Goal: Transaction & Acquisition: Purchase product/service

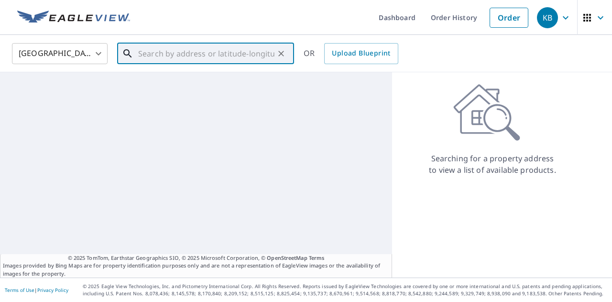
click at [165, 54] on input "text" at bounding box center [206, 53] width 136 height 27
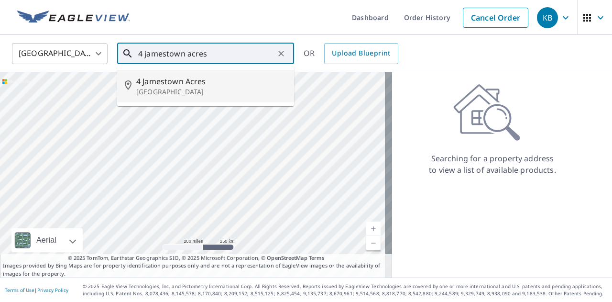
click at [176, 88] on p "[GEOGRAPHIC_DATA]" at bounding box center [211, 92] width 150 height 10
type input "[STREET_ADDRESS]"
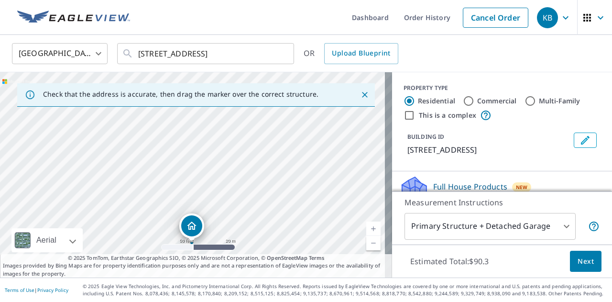
drag, startPoint x: 215, startPoint y: 161, endPoint x: 210, endPoint y: 280, distance: 119.7
click at [210, 280] on div "Dashboard Order History Cancel Order KB [GEOGRAPHIC_DATA] [GEOGRAPHIC_DATA] ​ 4…" at bounding box center [306, 151] width 612 height 302
click at [216, 209] on div "[STREET_ADDRESS]" at bounding box center [196, 174] width 392 height 205
drag, startPoint x: 227, startPoint y: 155, endPoint x: 229, endPoint y: 202, distance: 46.5
click at [229, 202] on div "[STREET_ADDRESS]" at bounding box center [196, 174] width 392 height 205
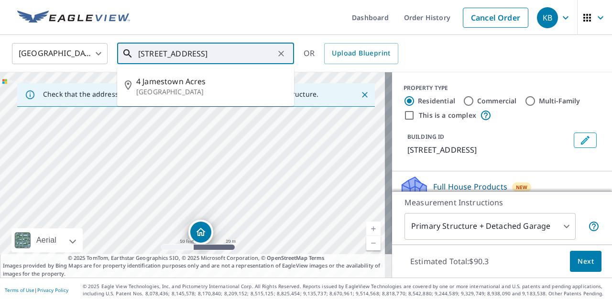
click at [228, 49] on input "[STREET_ADDRESS]" at bounding box center [206, 53] width 136 height 27
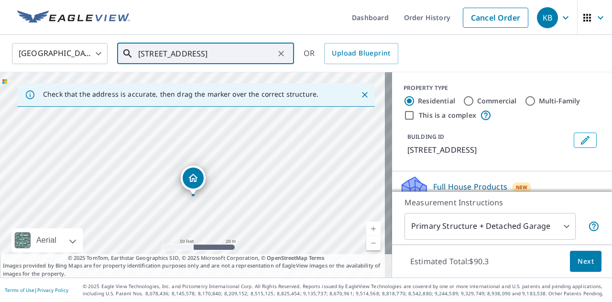
drag, startPoint x: 230, startPoint y: 164, endPoint x: 220, endPoint y: 107, distance: 57.6
click at [220, 107] on div "Check that the address is accurate, then drag the marker over the correct struc…" at bounding box center [196, 174] width 392 height 205
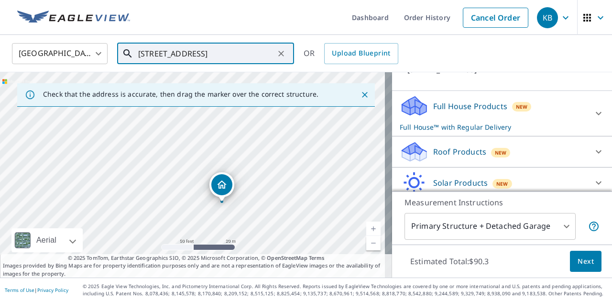
scroll to position [80, 0]
click at [448, 149] on p "Roof Products" at bounding box center [459, 151] width 53 height 11
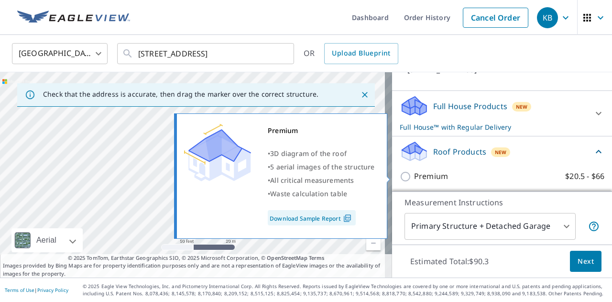
click at [433, 175] on p "Premium" at bounding box center [431, 176] width 34 height 12
click at [414, 175] on input "Premium $20.5 - $66" at bounding box center [407, 176] width 14 height 11
checkbox input "true"
checkbox input "false"
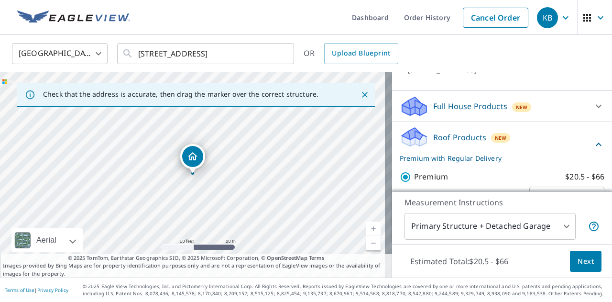
click at [581, 259] on span "Next" at bounding box center [586, 261] width 16 height 12
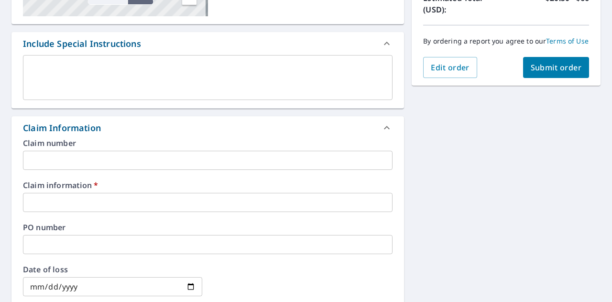
scroll to position [233, 0]
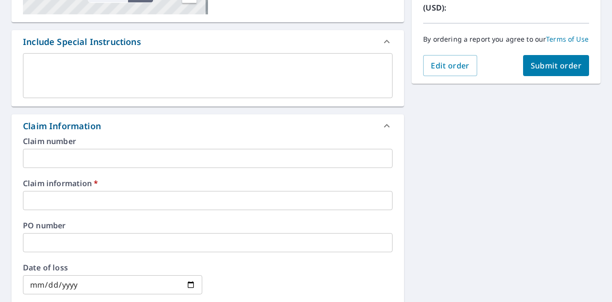
click at [95, 200] on input "text" at bounding box center [208, 200] width 370 height 19
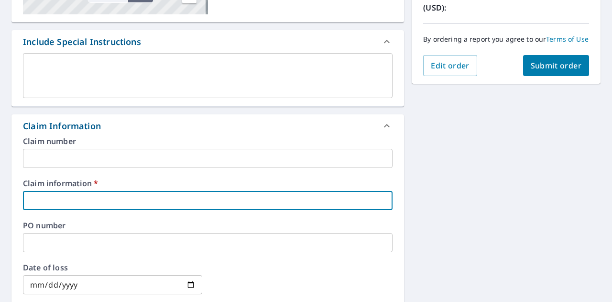
type input "5"
checkbox input "true"
type input "59"
checkbox input "true"
type input "591"
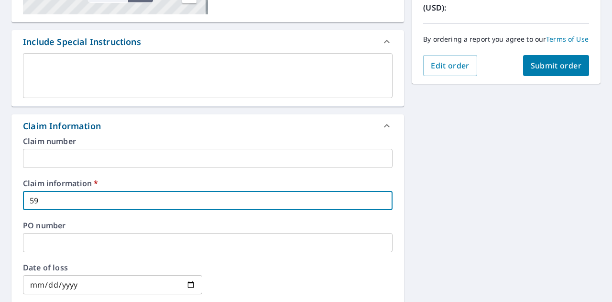
checkbox input "true"
type input "5911"
checkbox input "true"
type input "59118"
checkbox input "true"
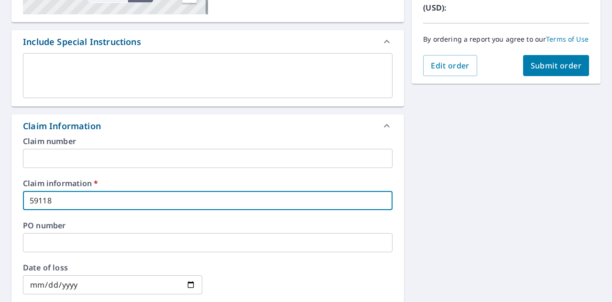
type input "591182"
checkbox input "true"
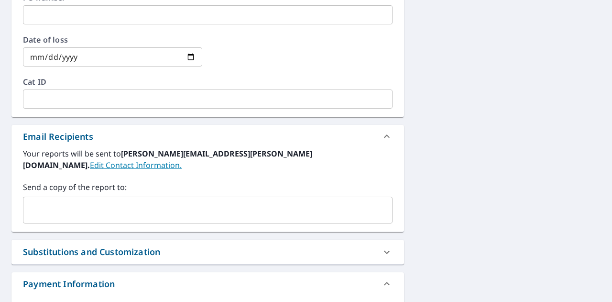
scroll to position [461, 0]
type input "591182"
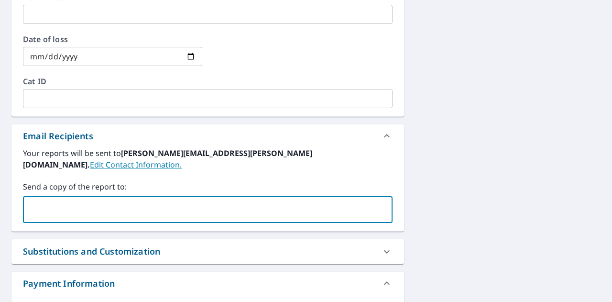
click at [80, 201] on input "text" at bounding box center [200, 209] width 347 height 18
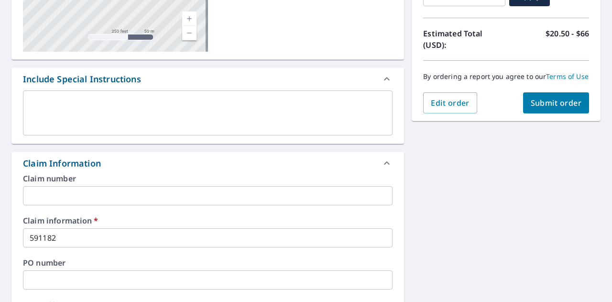
scroll to position [195, 0]
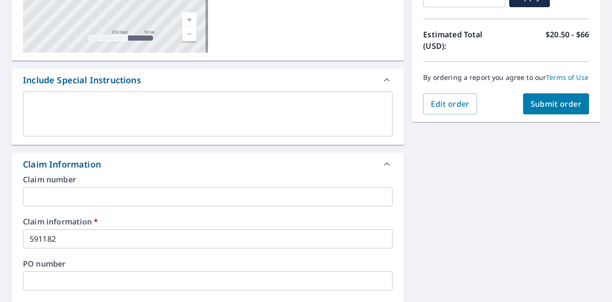
type input "[EMAIL_ADDRESS][PERSON_NAME][DOMAIN_NAME]"
click at [544, 109] on span "Submit order" at bounding box center [556, 104] width 51 height 11
checkbox input "true"
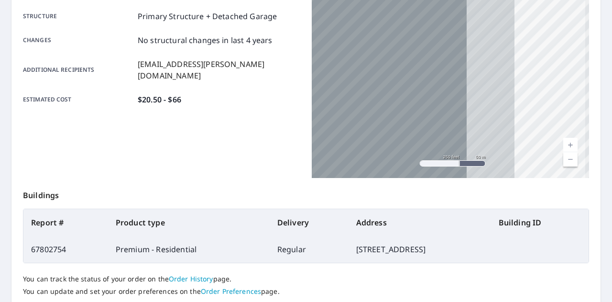
scroll to position [260, 0]
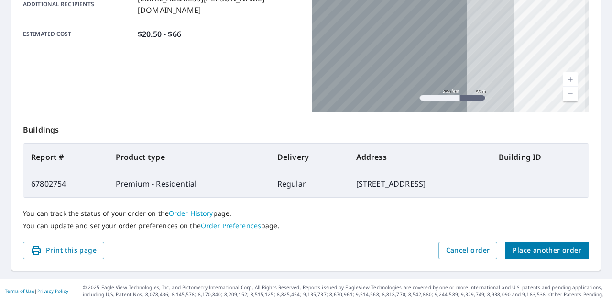
click at [564, 280] on footer "Terms of Use | Privacy Policy © 2025 Eagle View Technologies, Inc. and Pictomet…" at bounding box center [306, 290] width 612 height 24
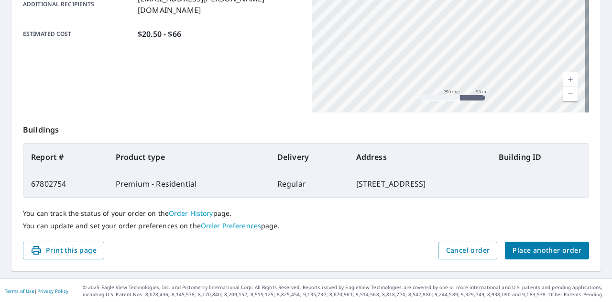
click at [543, 250] on span "Place another order" at bounding box center [547, 250] width 69 height 12
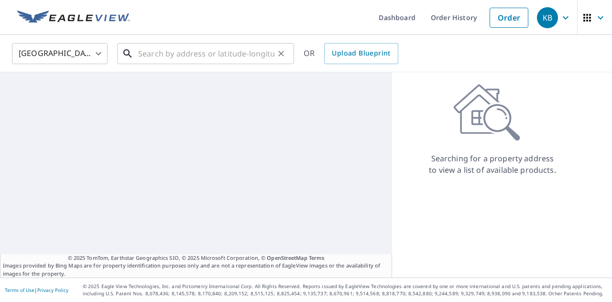
click at [191, 59] on input "text" at bounding box center [206, 53] width 136 height 27
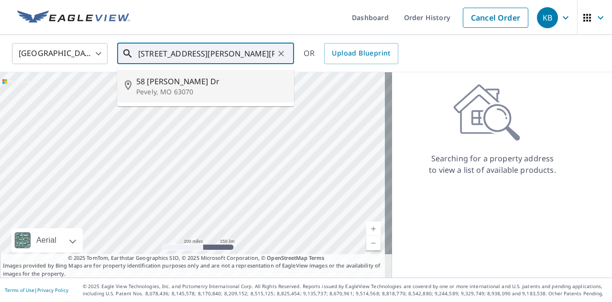
click at [191, 77] on span "58 [PERSON_NAME] Dr" at bounding box center [211, 81] width 150 height 11
type input "[STREET_ADDRESS][PERSON_NAME][PERSON_NAME]"
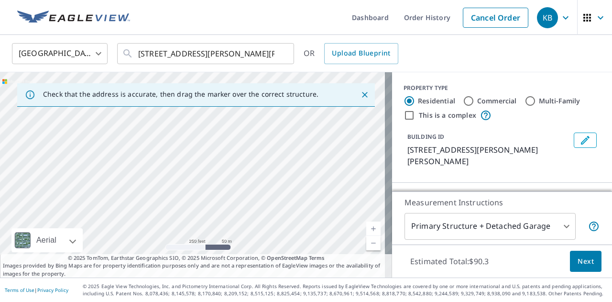
click at [207, 136] on div "[STREET_ADDRESS][PERSON_NAME][PERSON_NAME]" at bounding box center [196, 174] width 392 height 205
drag, startPoint x: 229, startPoint y: 142, endPoint x: 211, endPoint y: 184, distance: 45.5
click at [211, 184] on div "[STREET_ADDRESS][PERSON_NAME][PERSON_NAME]" at bounding box center [196, 174] width 392 height 205
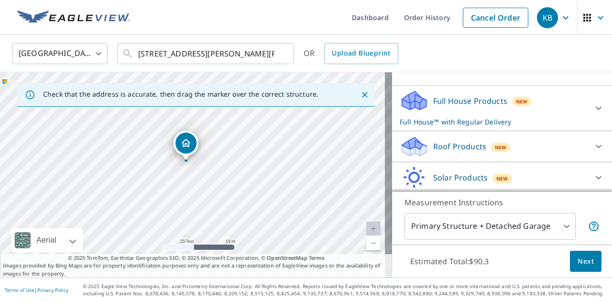
scroll to position [97, 0]
click at [451, 99] on div "Full House Products New Full House™ with Regular Delivery" at bounding box center [493, 108] width 187 height 37
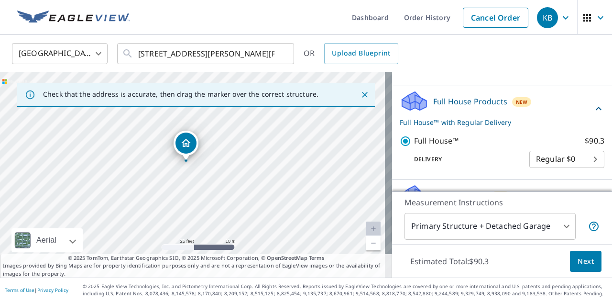
click at [585, 260] on span "Next" at bounding box center [586, 261] width 16 height 12
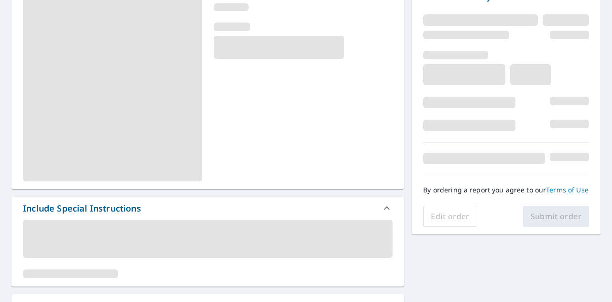
scroll to position [136, 0]
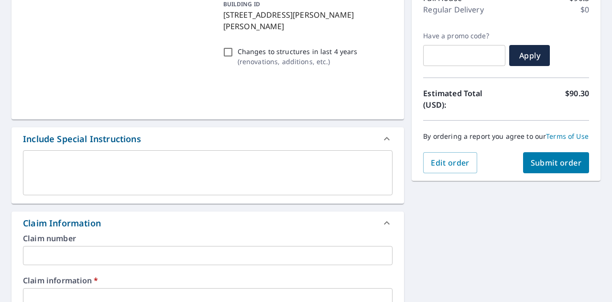
click at [138, 169] on textarea at bounding box center [208, 172] width 356 height 27
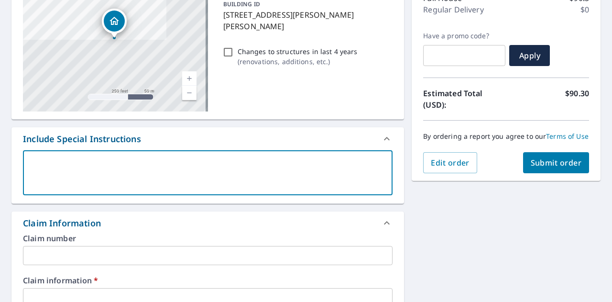
type textarea "P"
type textarea "x"
checkbox input "true"
type textarea "Ple"
type textarea "x"
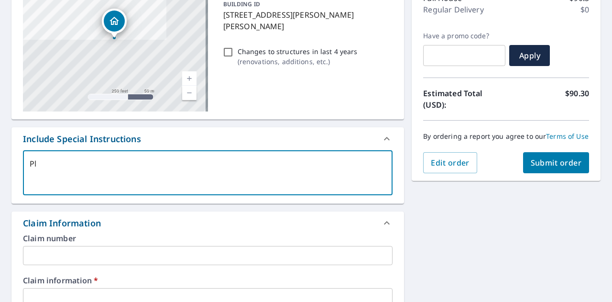
checkbox input "true"
type textarea "Plea"
type textarea "x"
checkbox input "true"
type textarea "Pleas"
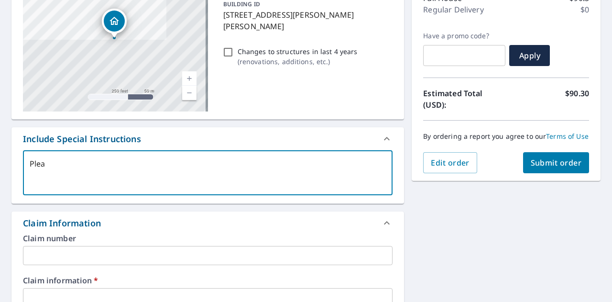
type textarea "x"
checkbox input "true"
type textarea "Please"
type textarea "x"
checkbox input "true"
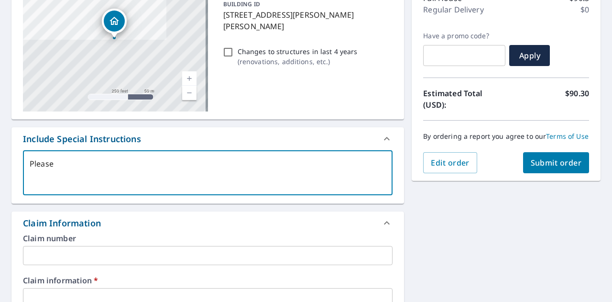
type textarea "Please"
type textarea "x"
checkbox input "true"
type textarea "Please i"
type textarea "x"
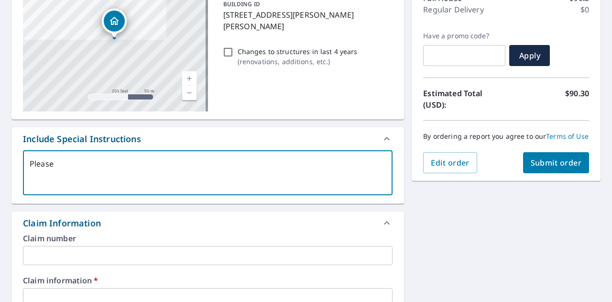
checkbox input "true"
type textarea "Please in"
type textarea "x"
checkbox input "true"
type textarea "Please inc"
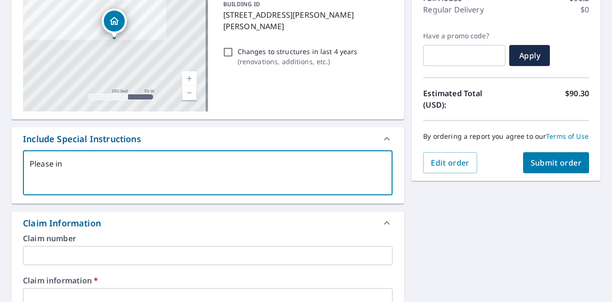
type textarea "x"
checkbox input "true"
type textarea "Please incl"
type textarea "x"
checkbox input "true"
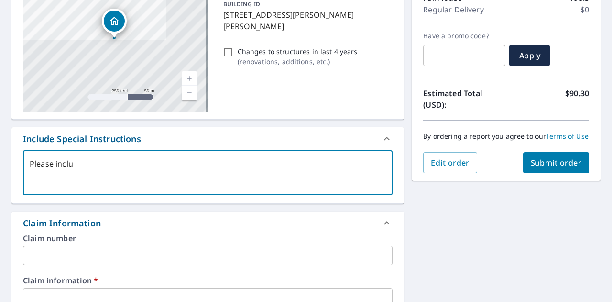
type textarea "Please includ"
type textarea "x"
checkbox input "true"
type textarea "Please include"
type textarea "x"
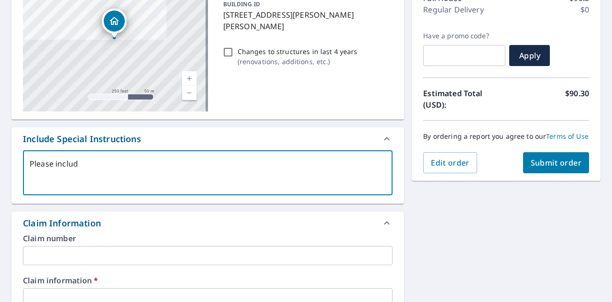
checkbox input "true"
type textarea "Please include"
type textarea "x"
checkbox input "true"
type textarea "Please include w"
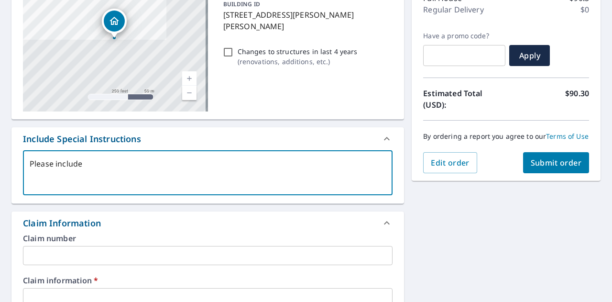
type textarea "x"
checkbox input "true"
type textarea "Please include wal"
type textarea "x"
checkbox input "true"
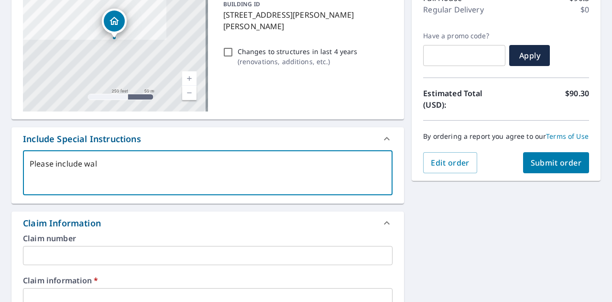
type textarea "Please include wall"
type textarea "x"
checkbox input "true"
type textarea "Please include wall"
type textarea "x"
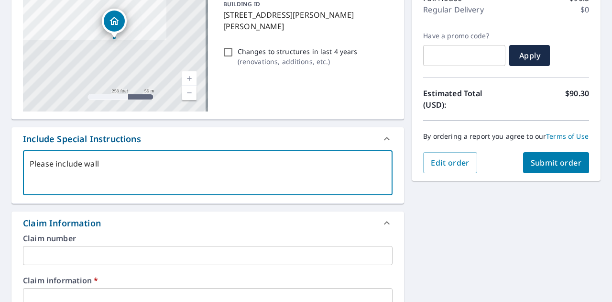
checkbox input "true"
type textarea "Please include wall r"
type textarea "x"
checkbox input "true"
type textarea "Please include wall re"
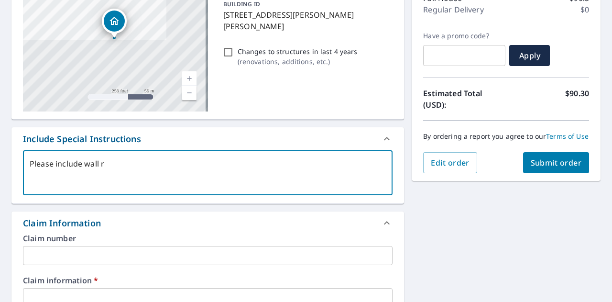
type textarea "x"
checkbox input "true"
type textarea "Please include wall rep"
type textarea "x"
checkbox input "true"
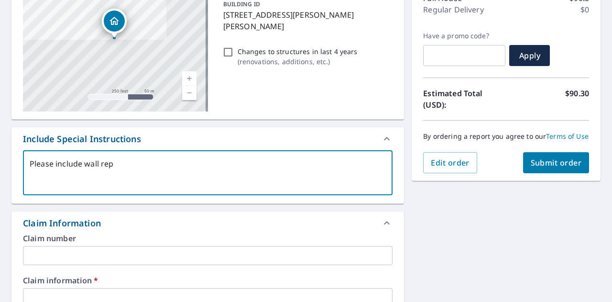
type textarea "Please include wall repo"
type textarea "x"
checkbox input "true"
type textarea "Please include wall repor"
type textarea "x"
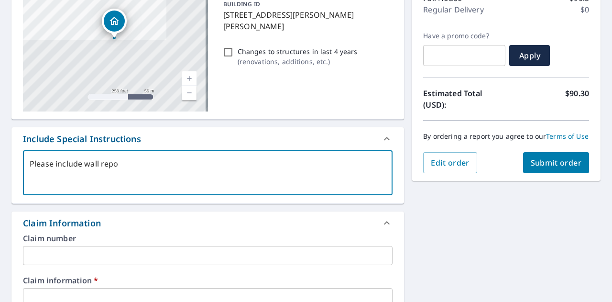
checkbox input "true"
type textarea "Please include wall report"
type textarea "x"
checkbox input "true"
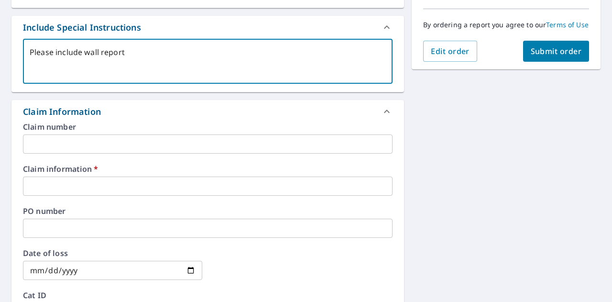
scroll to position [252, 0]
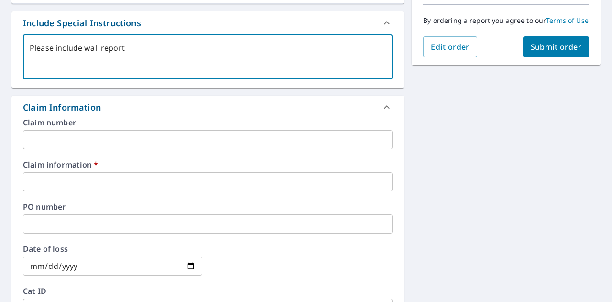
type textarea "Please include wall report"
click at [100, 187] on input "text" at bounding box center [208, 181] width 370 height 19
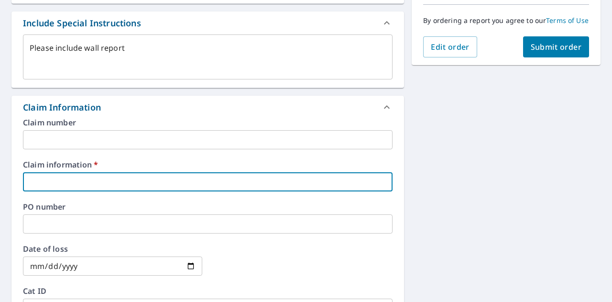
type textarea "x"
type input "5"
checkbox input "true"
type textarea "x"
type input "55"
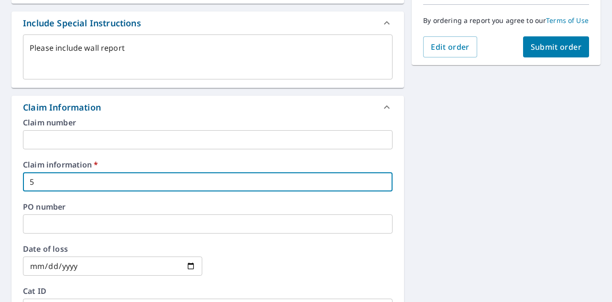
checkbox input "true"
type textarea "x"
type input "553"
checkbox input "true"
type textarea "x"
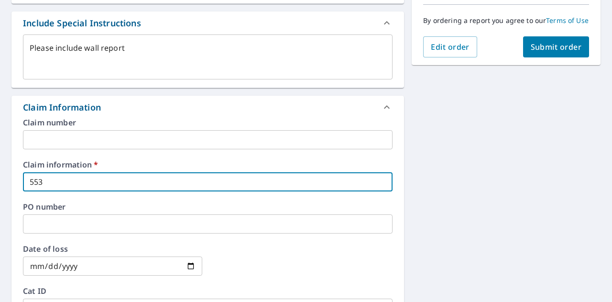
type input "5536"
checkbox input "true"
type textarea "x"
type input "55360"
checkbox input "true"
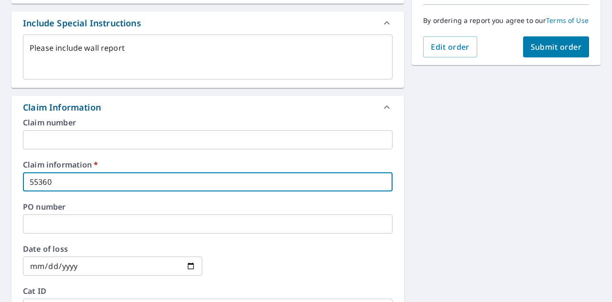
type textarea "x"
type input "553605"
checkbox input "true"
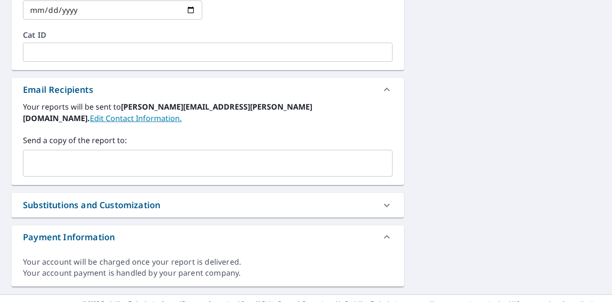
scroll to position [509, 0]
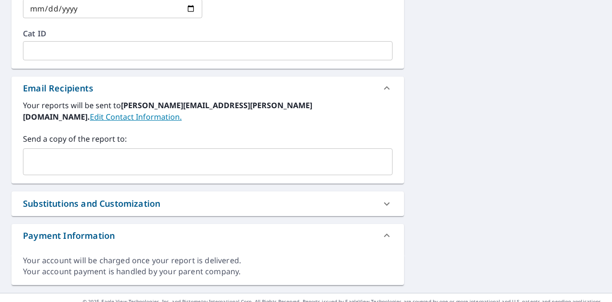
type input "553605"
click at [78, 133] on label "Send a copy of the report to:" at bounding box center [208, 138] width 370 height 11
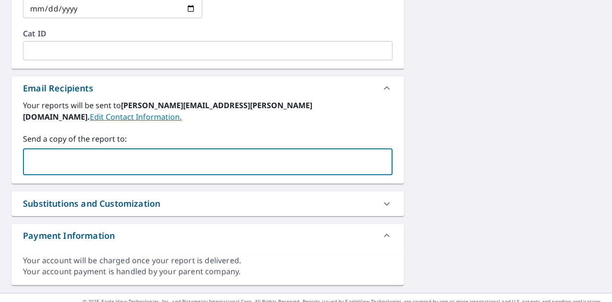
click at [75, 154] on input "text" at bounding box center [200, 162] width 347 height 18
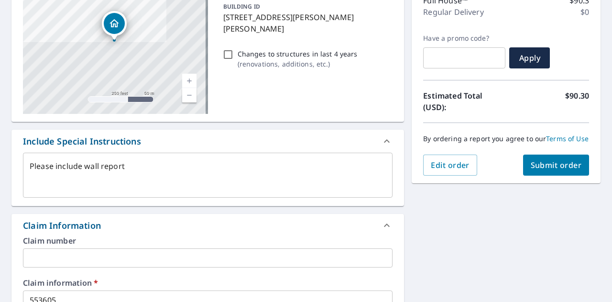
scroll to position [133, 0]
type input "[EMAIL_ADDRESS][DOMAIN_NAME]"
click at [538, 171] on span "Submit order" at bounding box center [556, 165] width 51 height 11
type textarea "x"
checkbox input "true"
